Goal: Information Seeking & Learning: Learn about a topic

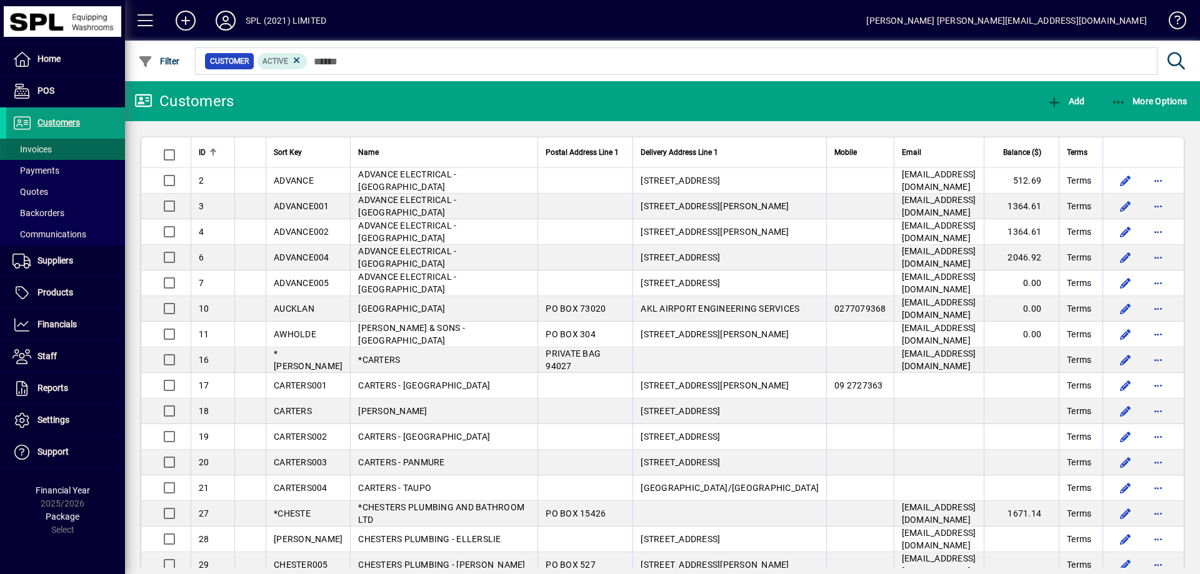
click at [56, 148] on span at bounding box center [65, 149] width 119 height 30
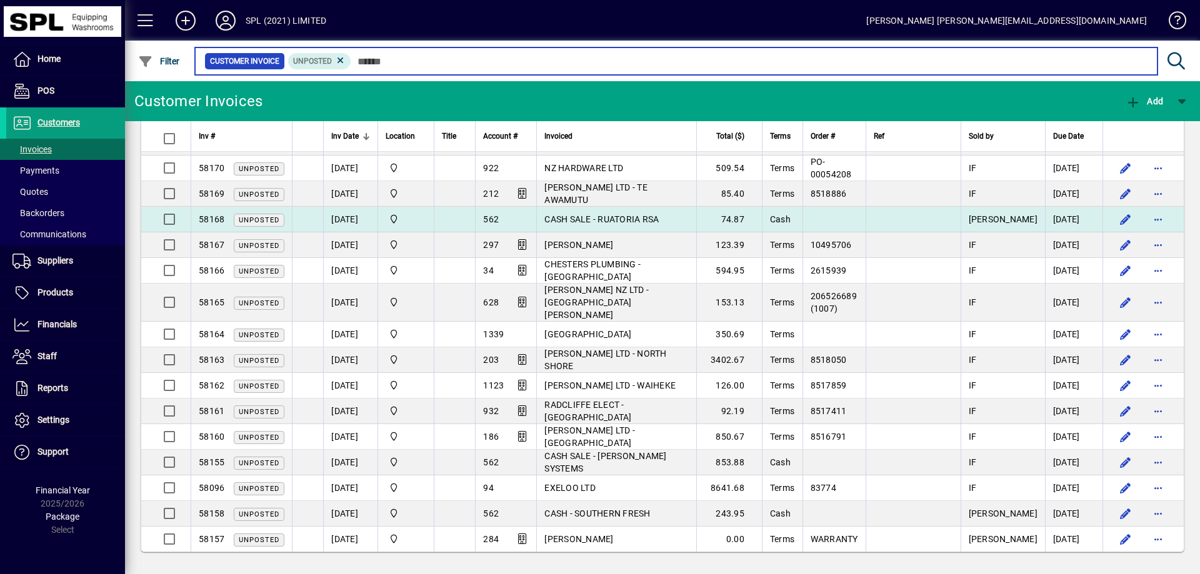
scroll to position [1, 0]
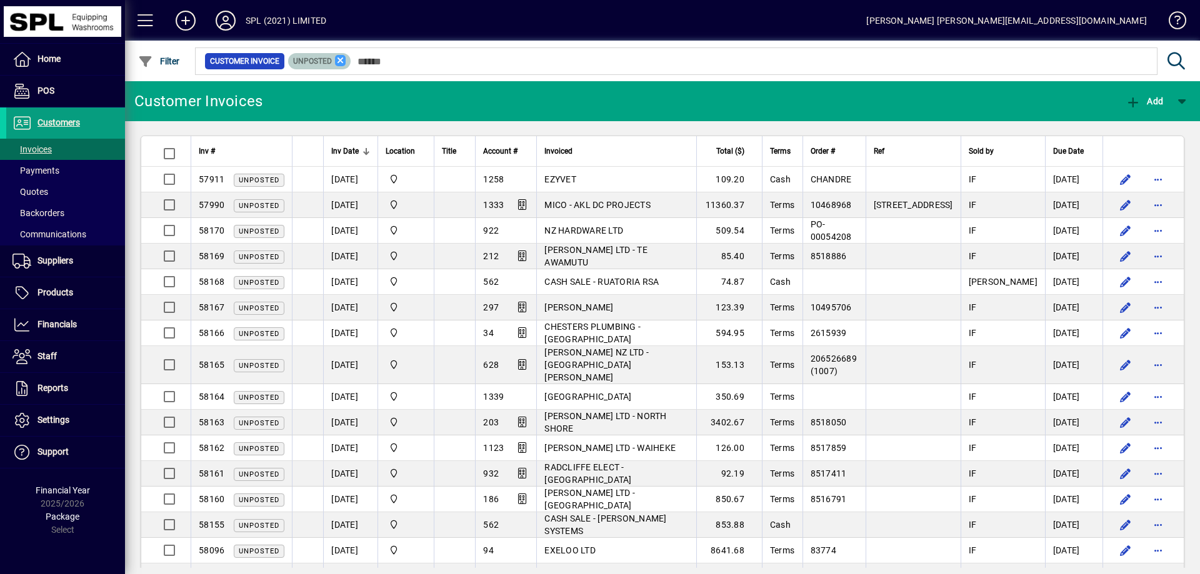
click at [338, 60] on icon at bounding box center [340, 60] width 11 height 11
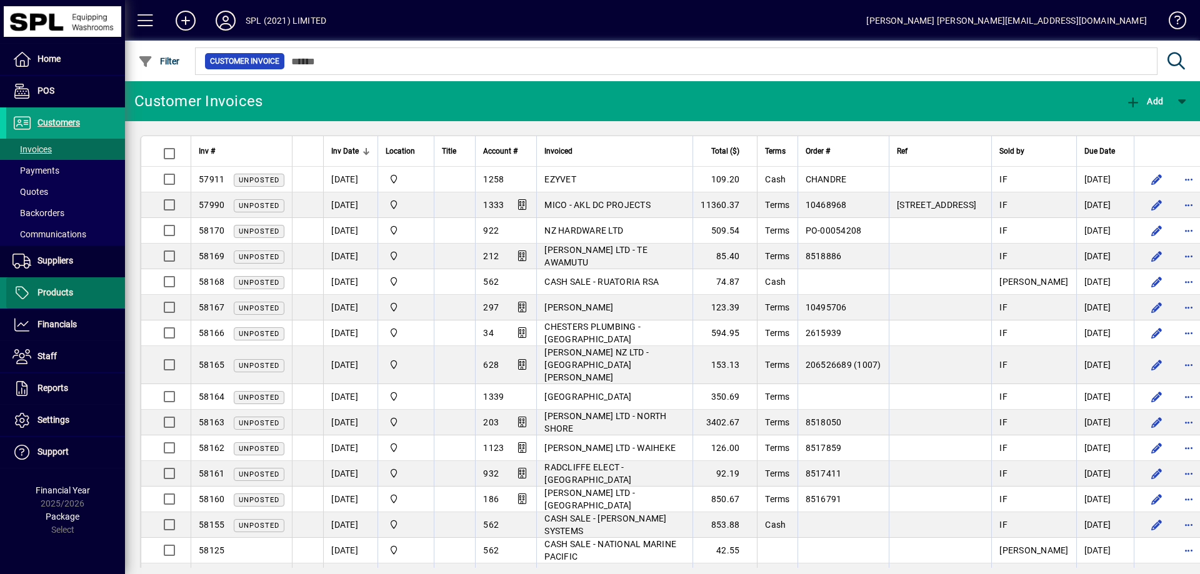
click at [68, 295] on span "Products" at bounding box center [55, 292] width 36 height 10
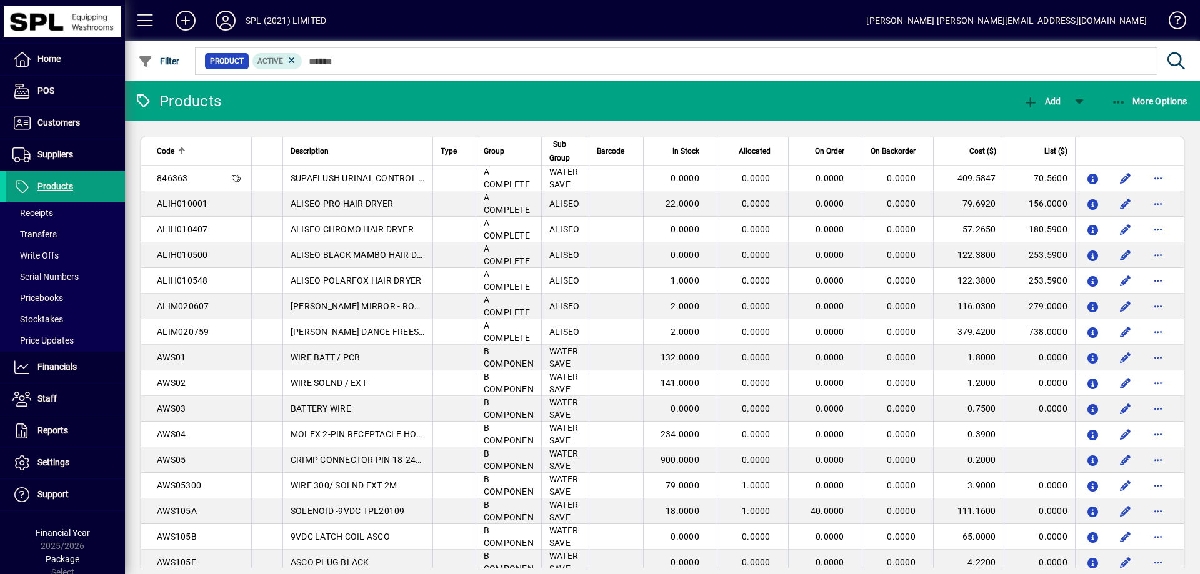
click at [359, 54] on div at bounding box center [730, 48] width 1075 height 14
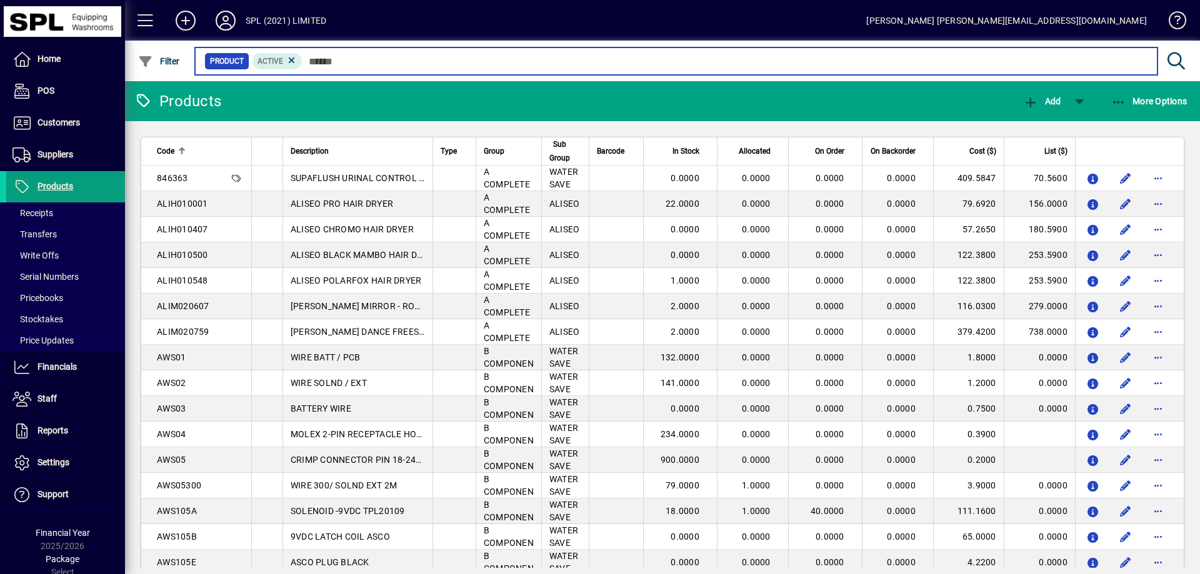
click at [359, 60] on input "text" at bounding box center [724, 60] width 845 height 17
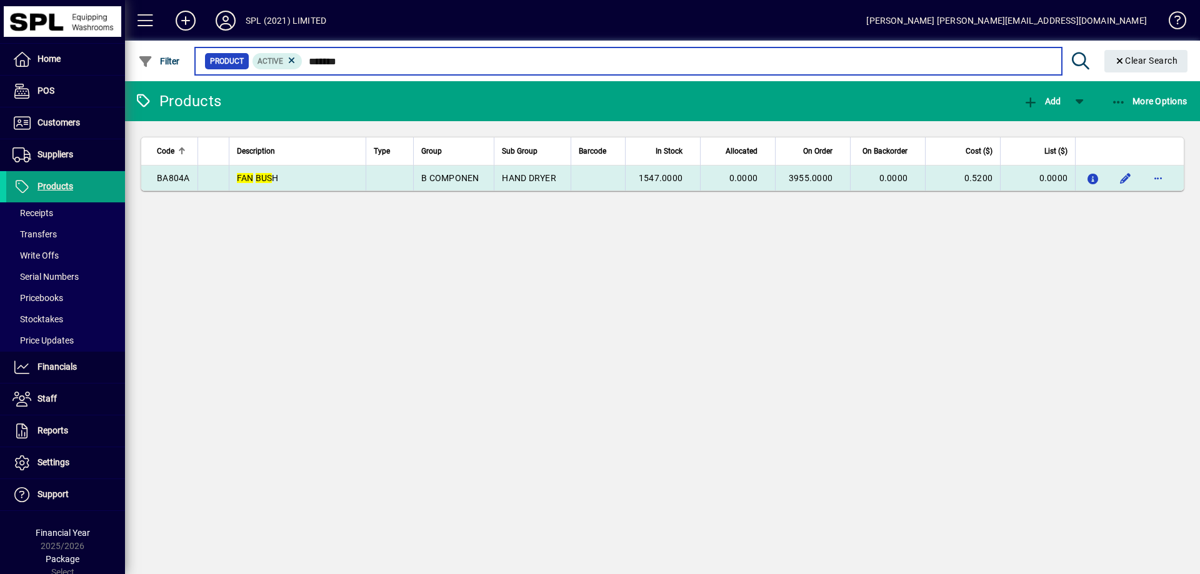
type input "*******"
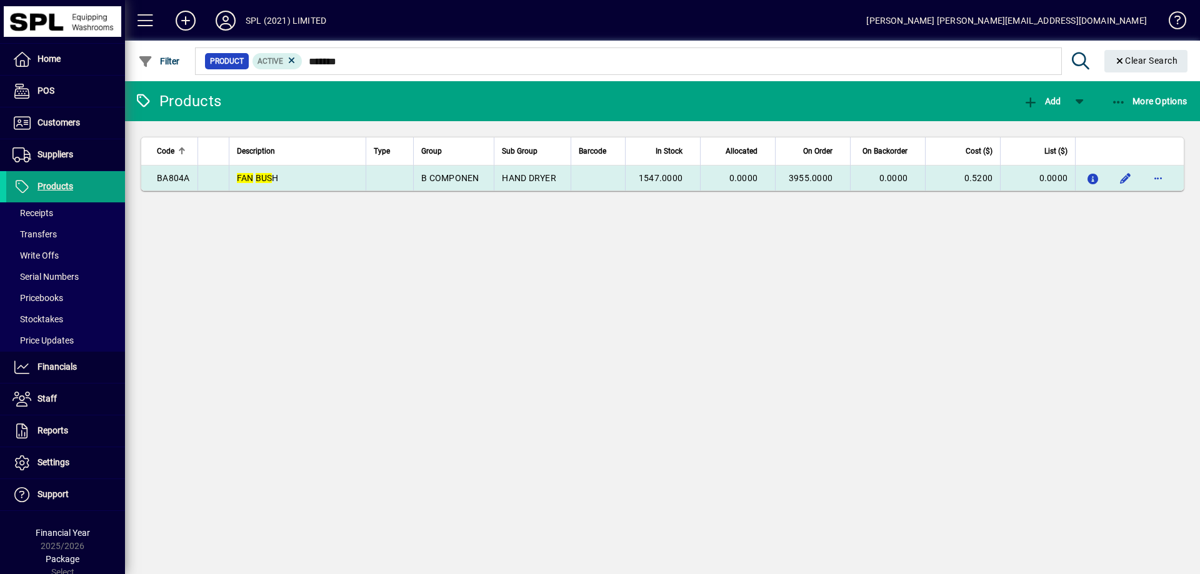
click at [670, 175] on span "1547.0000" at bounding box center [661, 178] width 44 height 10
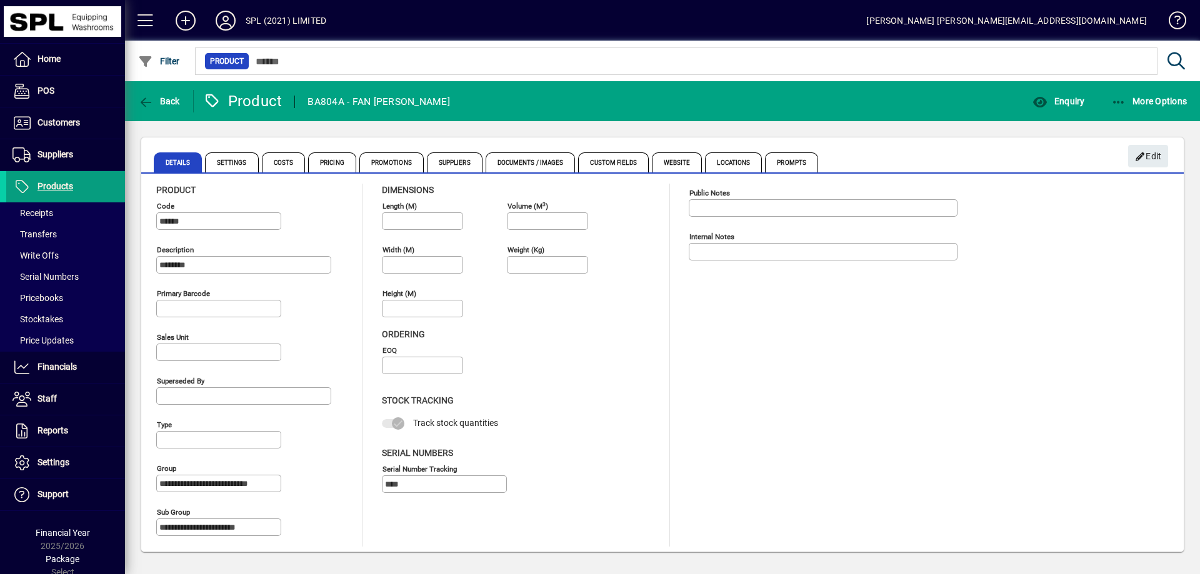
scroll to position [6, 0]
click at [284, 154] on span "Costs" at bounding box center [284, 162] width 44 height 20
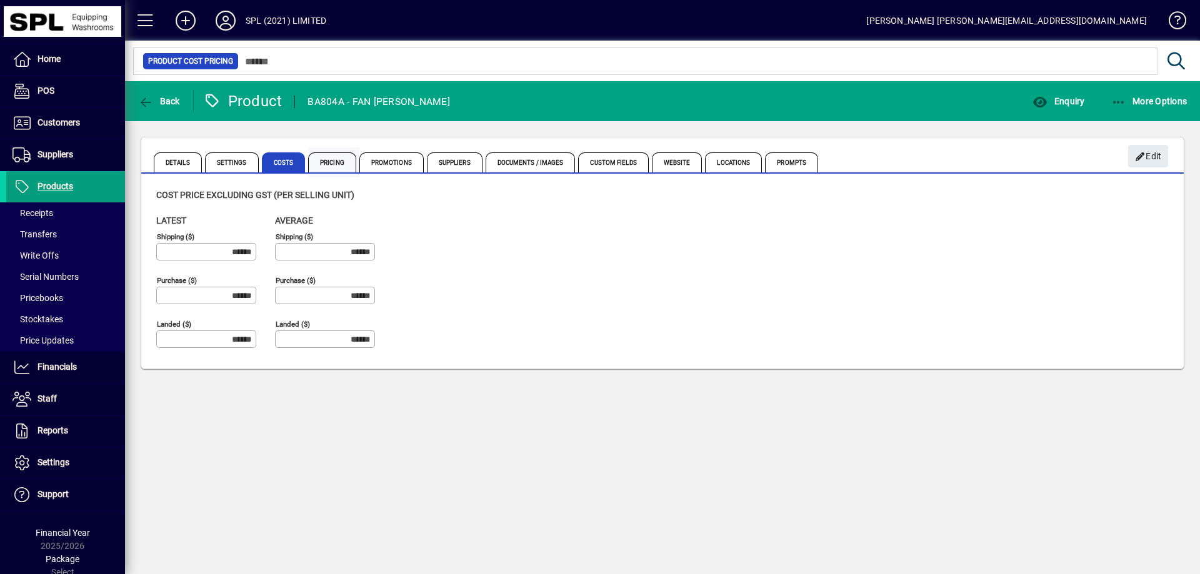
click at [334, 166] on span "Pricing" at bounding box center [332, 162] width 48 height 20
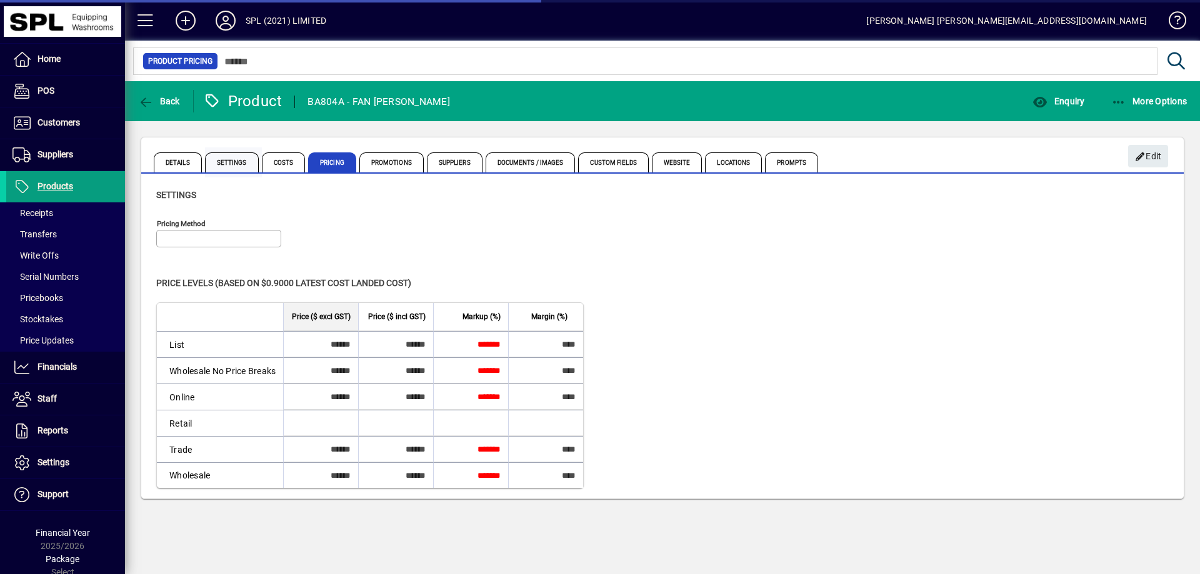
type input "**********"
click at [214, 165] on span "Settings" at bounding box center [232, 162] width 54 height 20
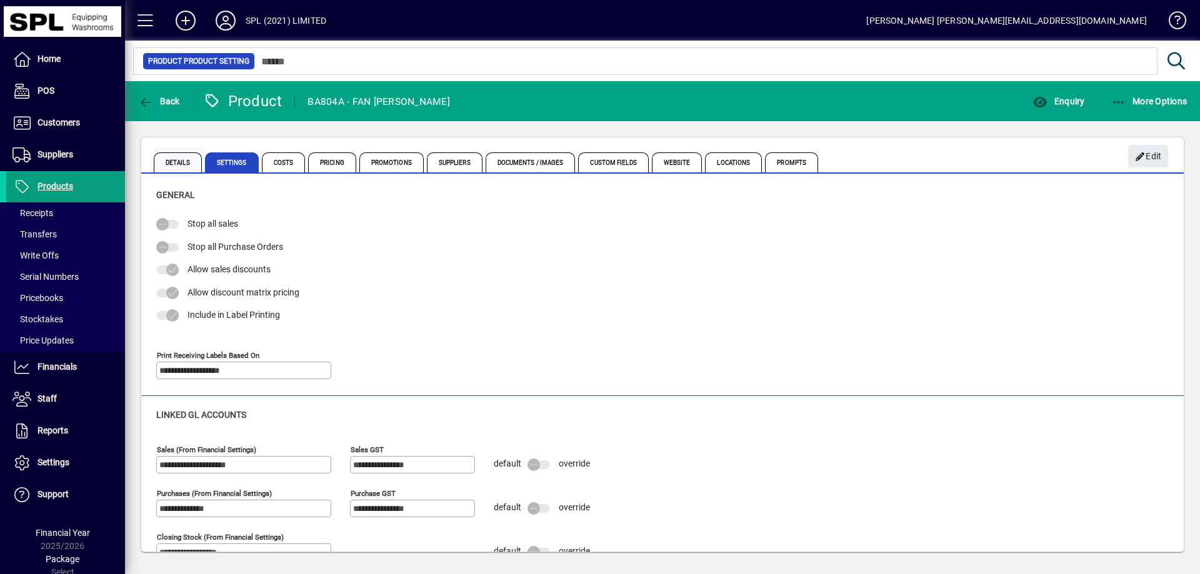
click at [157, 160] on span "Details" at bounding box center [178, 162] width 48 height 20
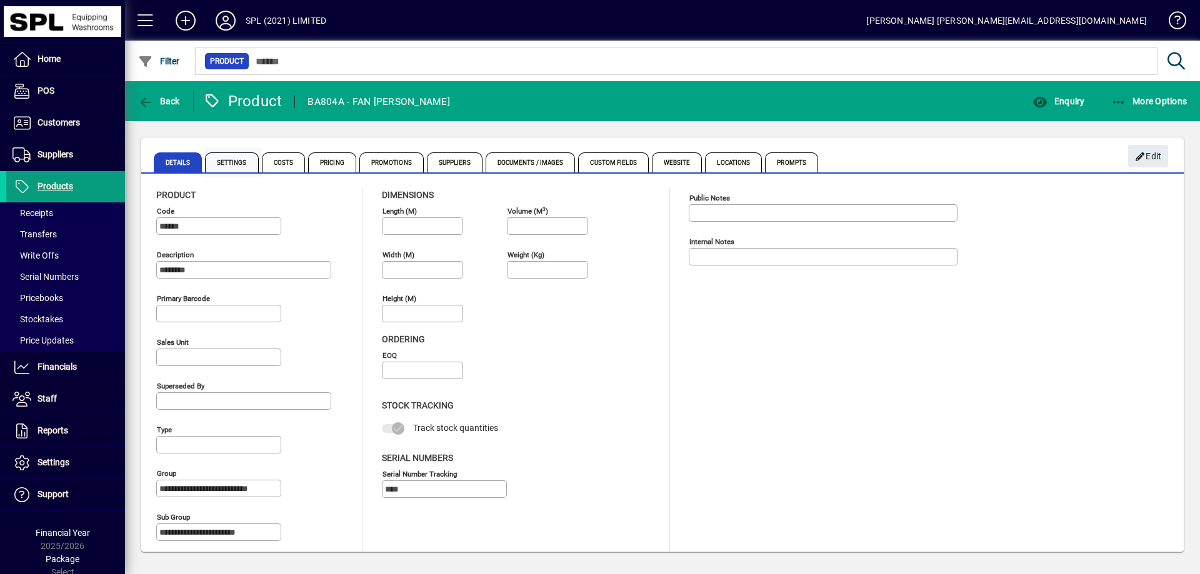
click at [221, 153] on span "Settings" at bounding box center [232, 162] width 54 height 20
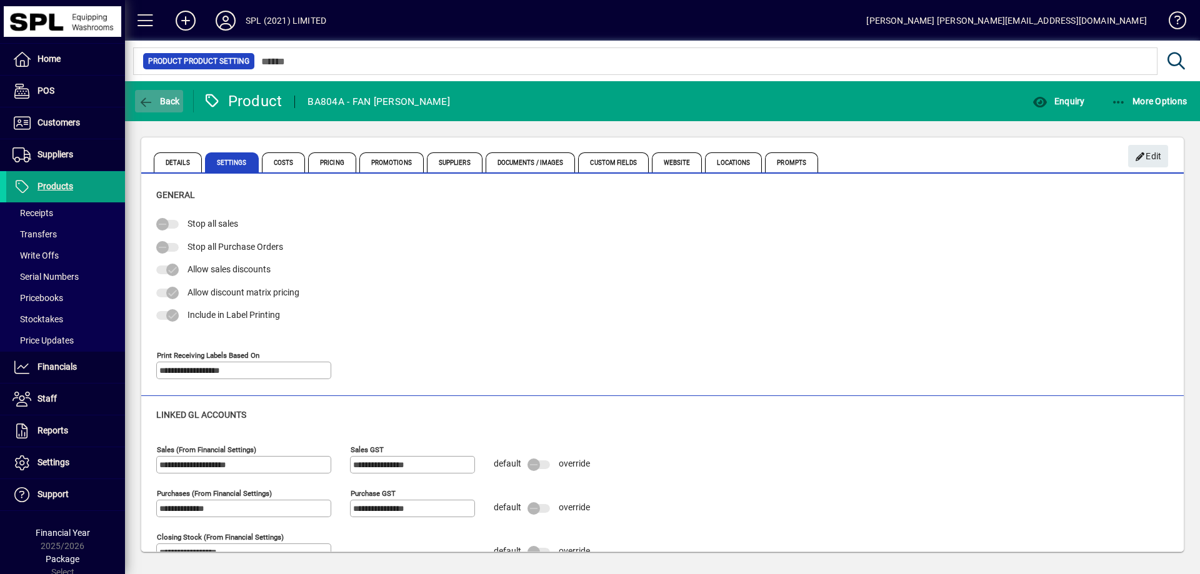
click at [157, 104] on span "Back" at bounding box center [159, 101] width 42 height 10
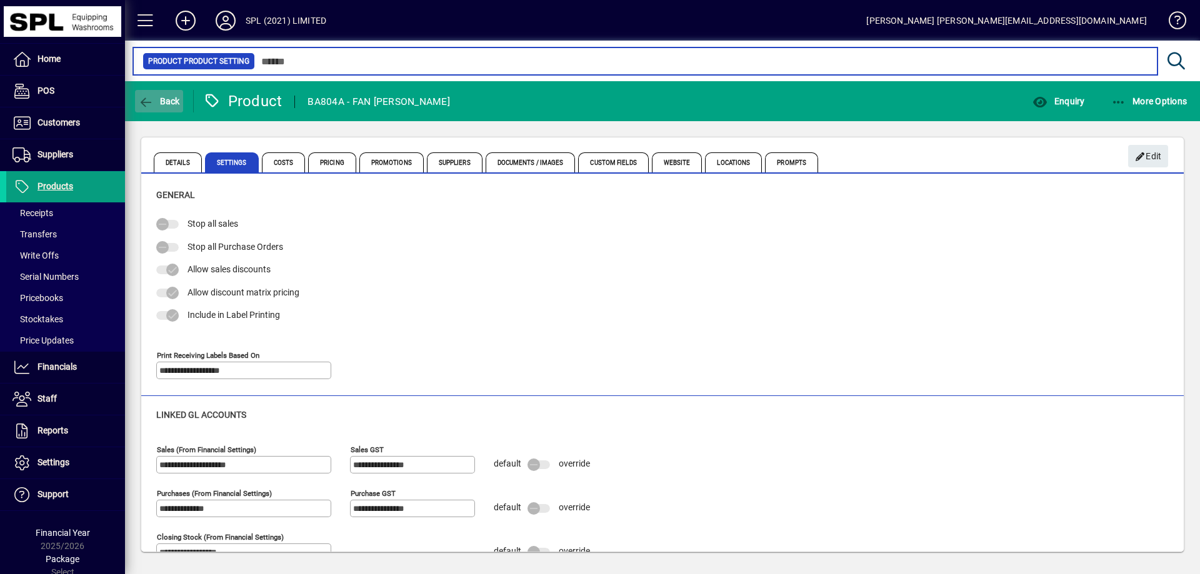
type input "*******"
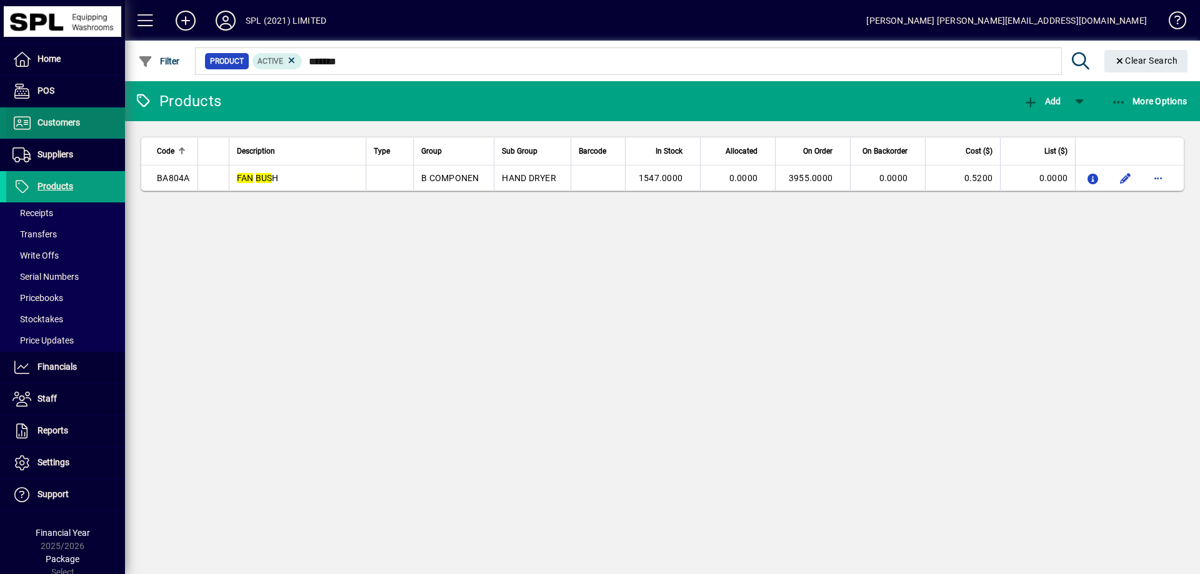
click at [61, 122] on span "Customers" at bounding box center [58, 122] width 42 height 10
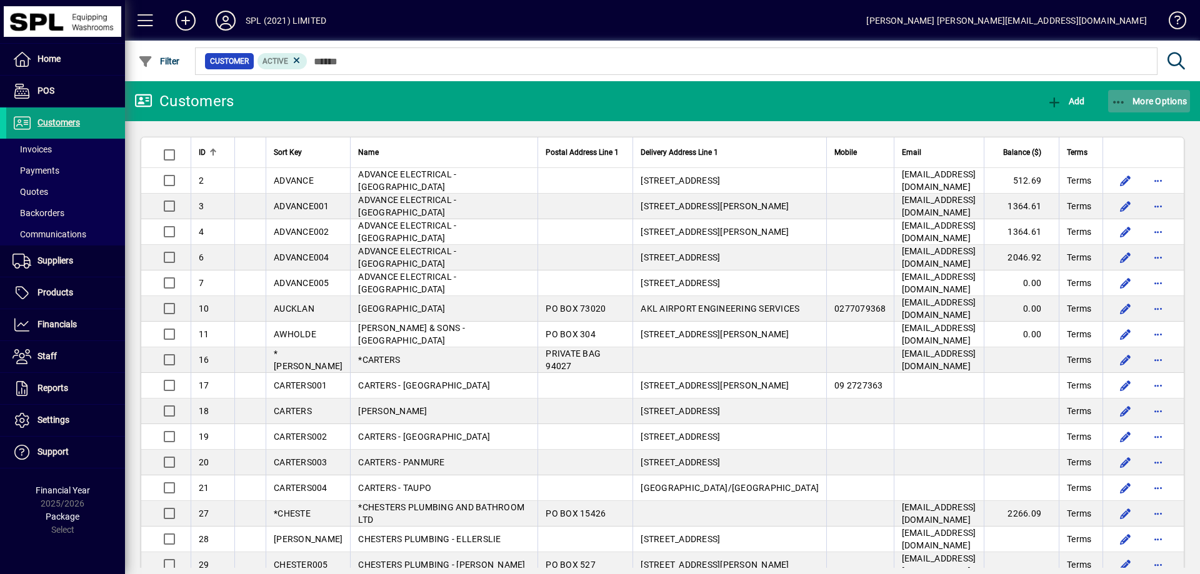
click at [1124, 109] on span "button" at bounding box center [1149, 101] width 82 height 30
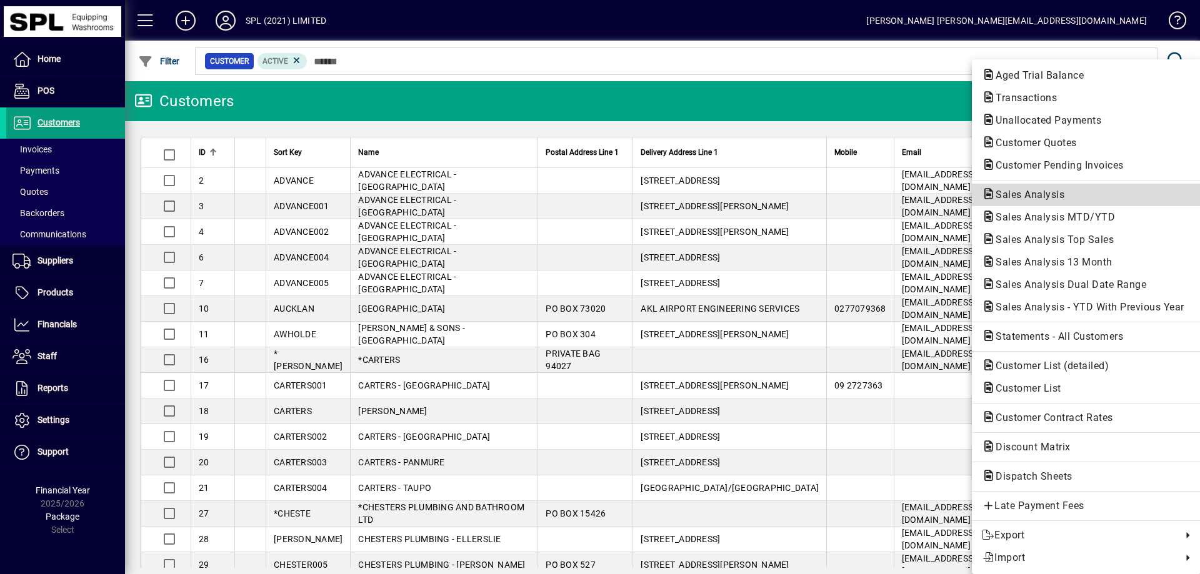
click at [1049, 196] on span "Sales Analysis" at bounding box center [1026, 195] width 89 height 12
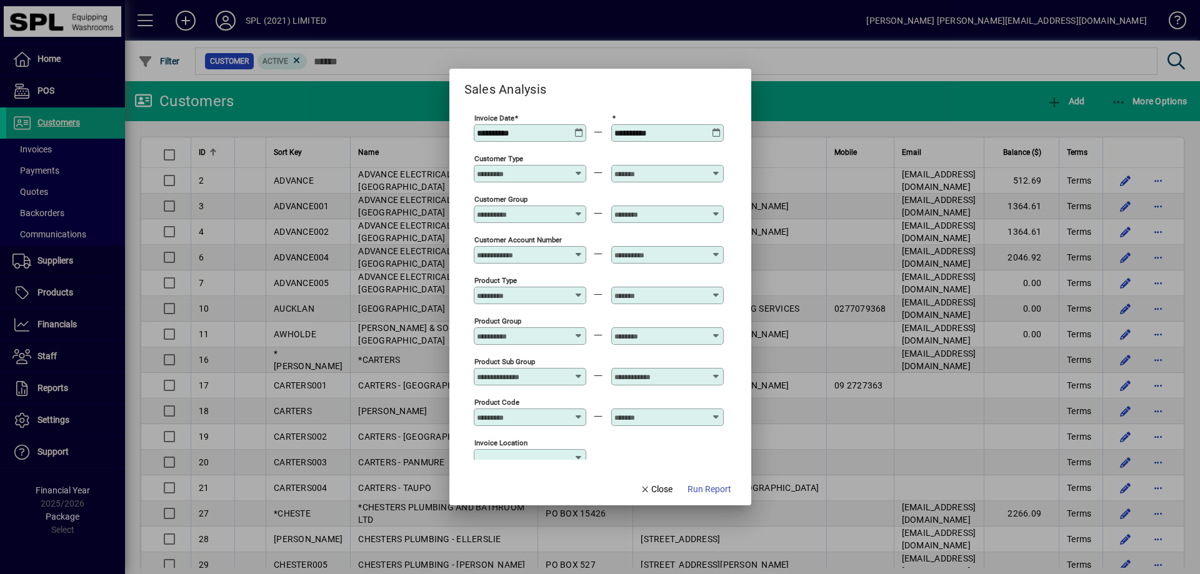
click at [579, 128] on icon at bounding box center [578, 128] width 9 height 0
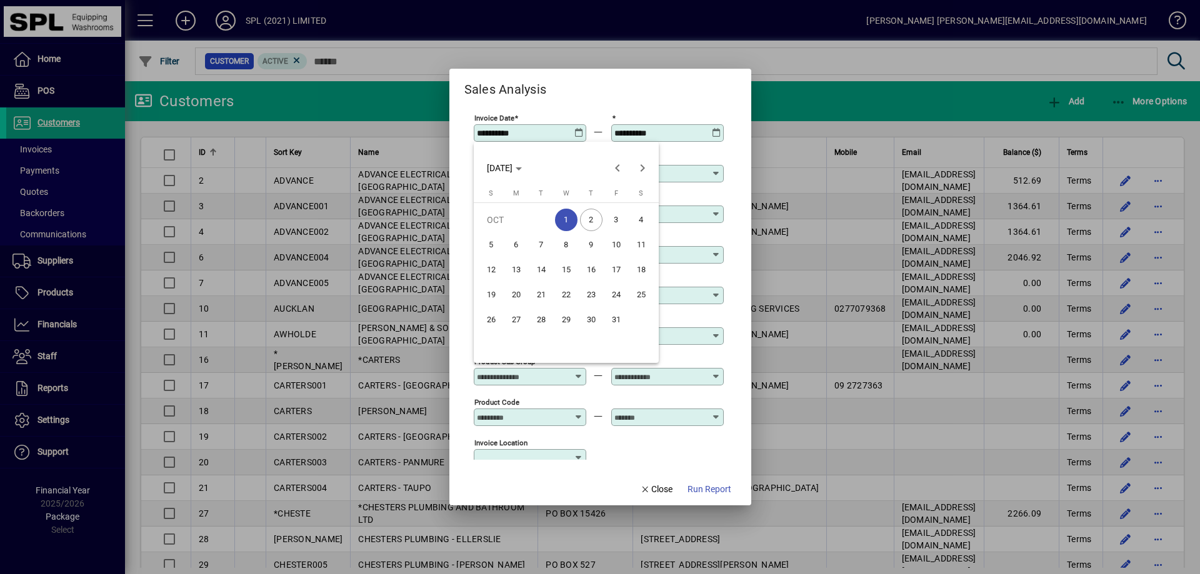
click at [595, 219] on span "2" at bounding box center [591, 220] width 22 height 22
type input "**********"
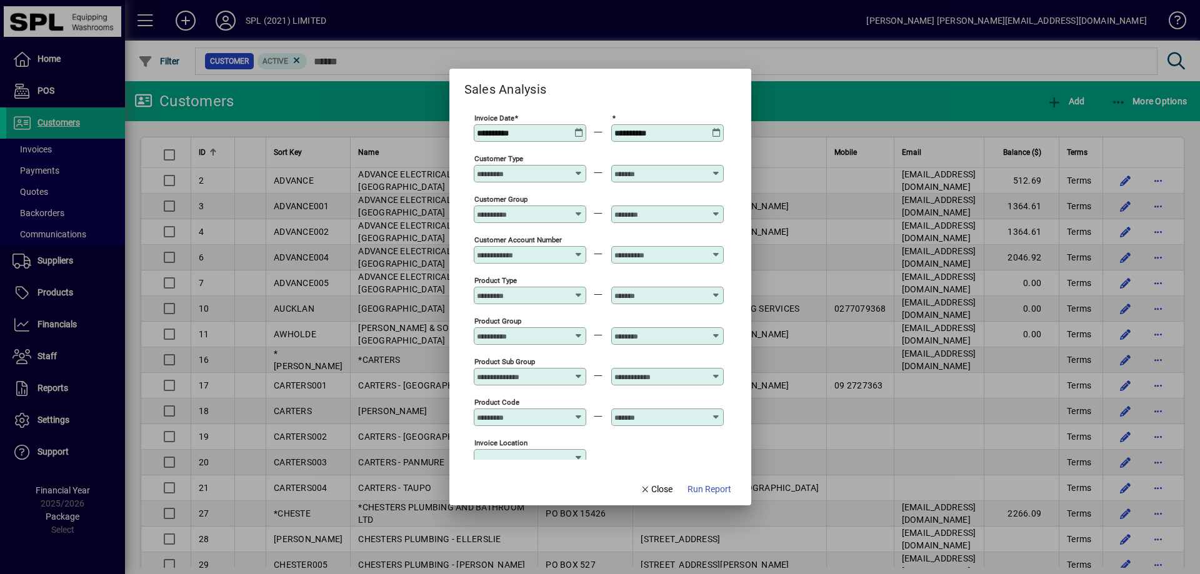
click at [704, 484] on span "Run Report" at bounding box center [709, 489] width 44 height 13
